Goal: Task Accomplishment & Management: Manage account settings

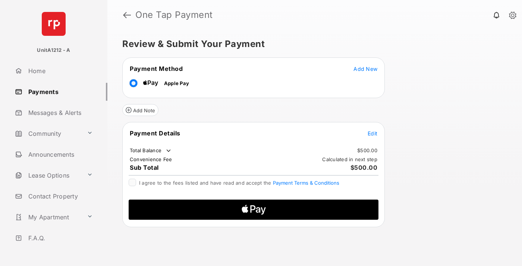
click at [365, 69] on span "Add New" at bounding box center [365, 69] width 24 height 6
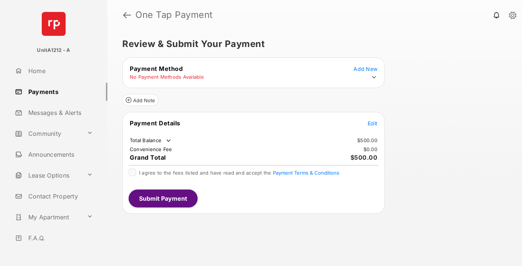
click at [374, 77] on icon at bounding box center [374, 77] width 7 height 7
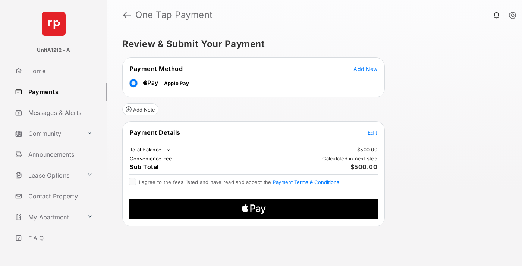
click at [372, 132] on span "Edit" at bounding box center [373, 132] width 10 height 6
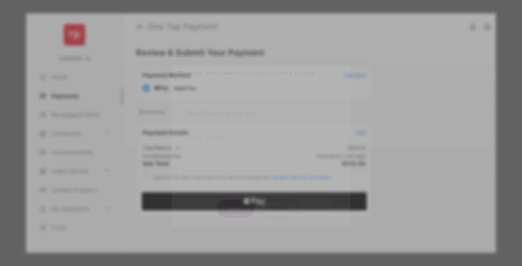
click at [247, 135] on div "Other Amount" at bounding box center [247, 137] width 121 height 13
type input "***"
click at [236, 199] on button "Save" at bounding box center [235, 208] width 37 height 18
